Goal: Task Accomplishment & Management: Use online tool/utility

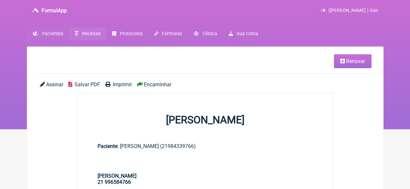
drag, startPoint x: 0, startPoint y: 0, endPoint x: 45, endPoint y: 31, distance: 54.8
click at [45, 31] on span "Pacientes" at bounding box center [52, 34] width 21 height 6
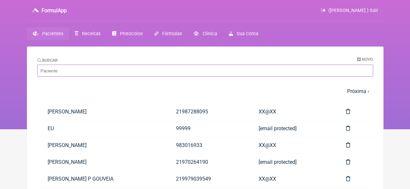
click at [91, 73] on input "Buscar" at bounding box center [205, 71] width 336 height 12
paste input "[PERSON_NAME]"
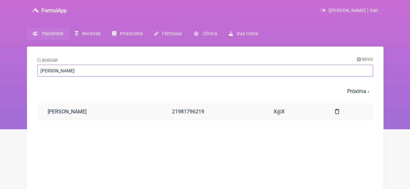
type input "[PERSON_NAME]"
click at [115, 112] on link "[PERSON_NAME]" at bounding box center [99, 112] width 124 height 17
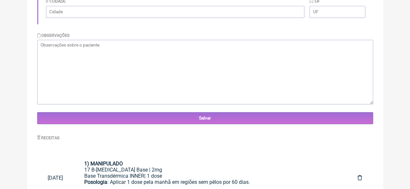
scroll to position [229, 0]
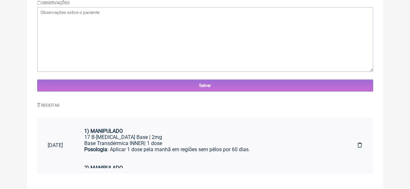
click at [191, 143] on div "Base Transdérmica INNER| 1 dose" at bounding box center [210, 144] width 252 height 6
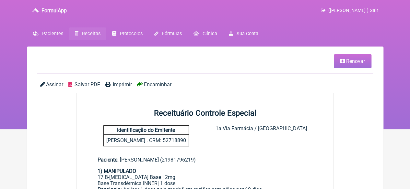
click at [346, 63] on span "Renovar" at bounding box center [355, 61] width 19 height 6
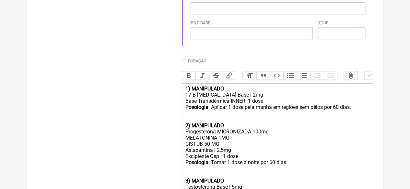
scroll to position [227, 0]
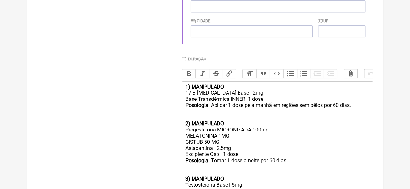
click at [235, 96] on div "17 B-[MEDICAL_DATA] Base | 2mg" at bounding box center [277, 93] width 184 height 6
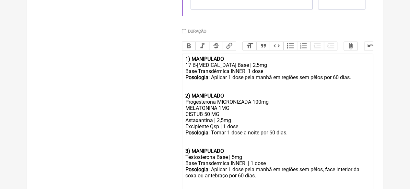
scroll to position [281, 0]
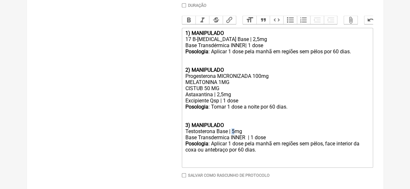
click at [233, 135] on div "Testosterona Base | 5mg" at bounding box center [277, 132] width 184 height 6
type trix-editor "<div><strong>1) MANIPULADO</strong></div><div>17 B-Estradiol Base | 2,5mg</div>…"
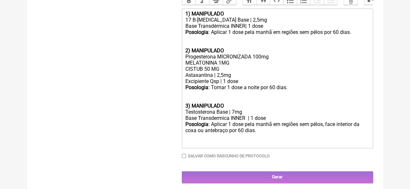
scroll to position [313, 0]
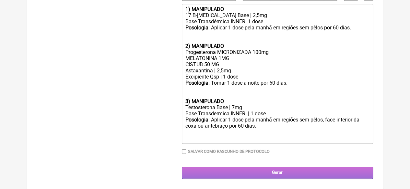
click at [282, 170] on input "Gerar" at bounding box center [277, 173] width 191 height 12
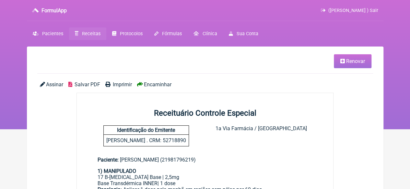
click at [118, 85] on span "Imprimir" at bounding box center [122, 85] width 19 height 6
drag, startPoint x: 81, startPoint y: 35, endPoint x: 81, endPoint y: 40, distance: 4.5
click at [82, 35] on span "Receitas" at bounding box center [91, 34] width 18 height 6
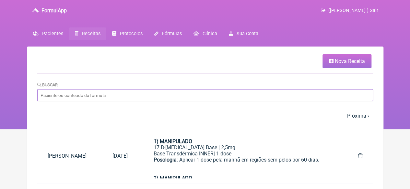
click at [116, 97] on input "Buscar" at bounding box center [205, 95] width 336 height 12
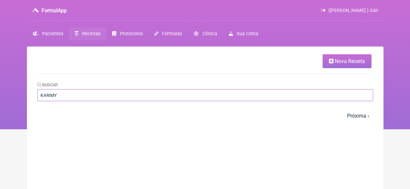
type input "KARIMY"
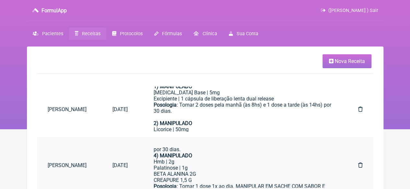
scroll to position [50, 0]
click at [220, 164] on div "Hmb | 2g" at bounding box center [243, 163] width 178 height 6
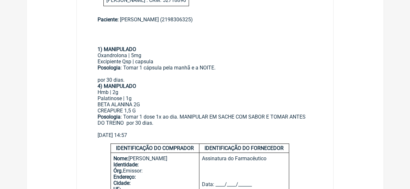
scroll to position [162, 0]
